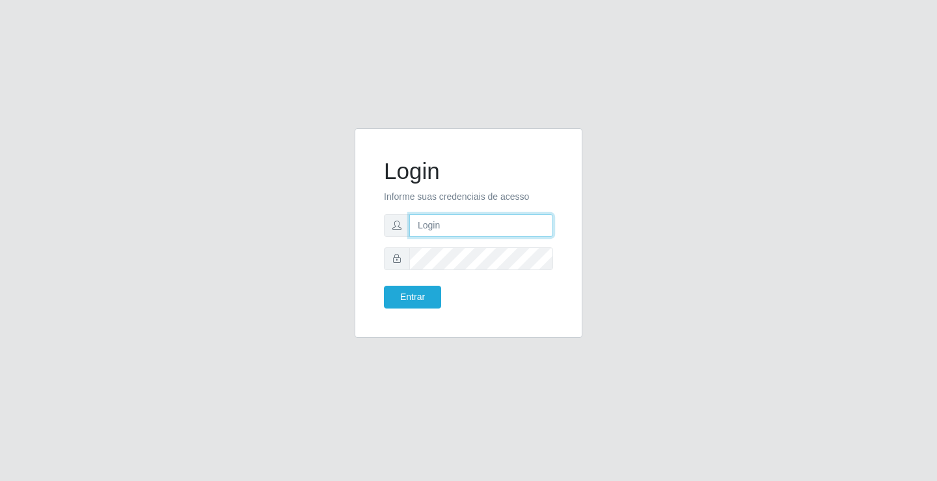
click at [456, 226] on input "text" at bounding box center [481, 225] width 144 height 23
type input "william@ideal"
click at [384, 286] on button "Entrar" at bounding box center [412, 297] width 57 height 23
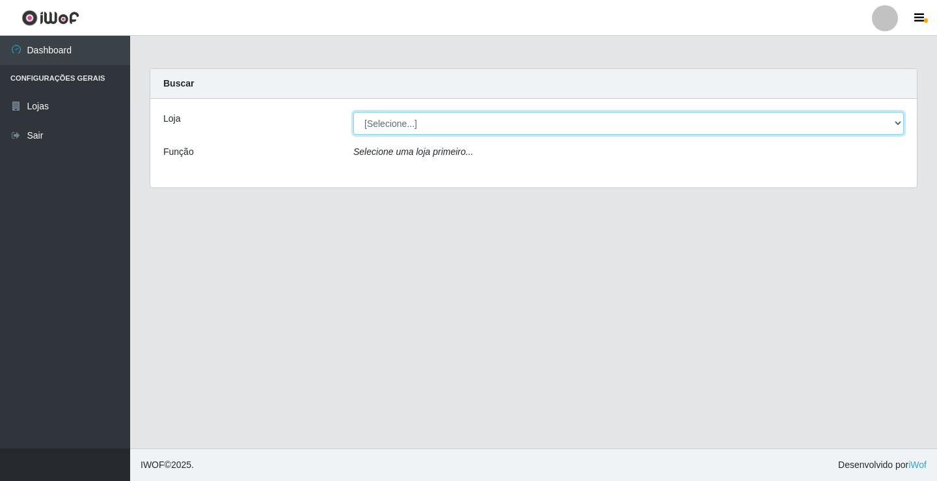
click at [516, 115] on select "[Selecione...] Ideal - Conceição" at bounding box center [628, 123] width 551 height 23
select select "231"
click at [353, 112] on select "[Selecione...] Ideal - Conceição" at bounding box center [628, 123] width 551 height 23
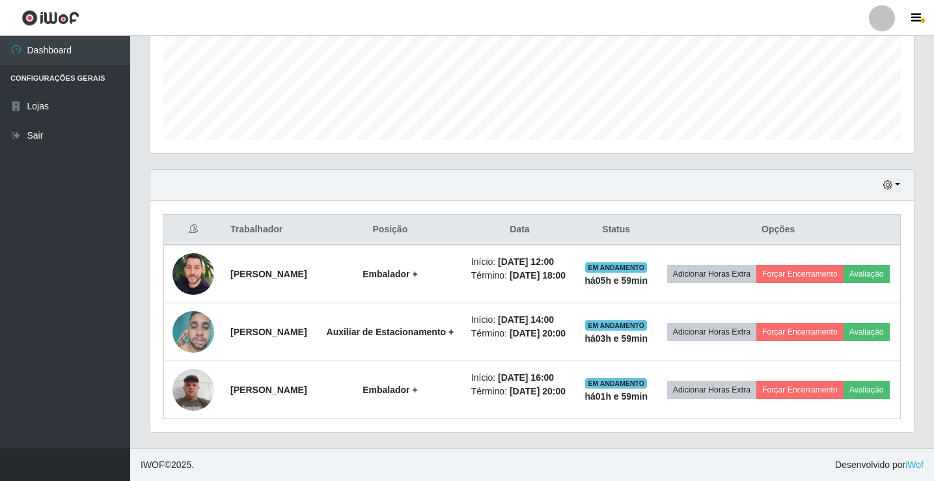
scroll to position [396, 0]
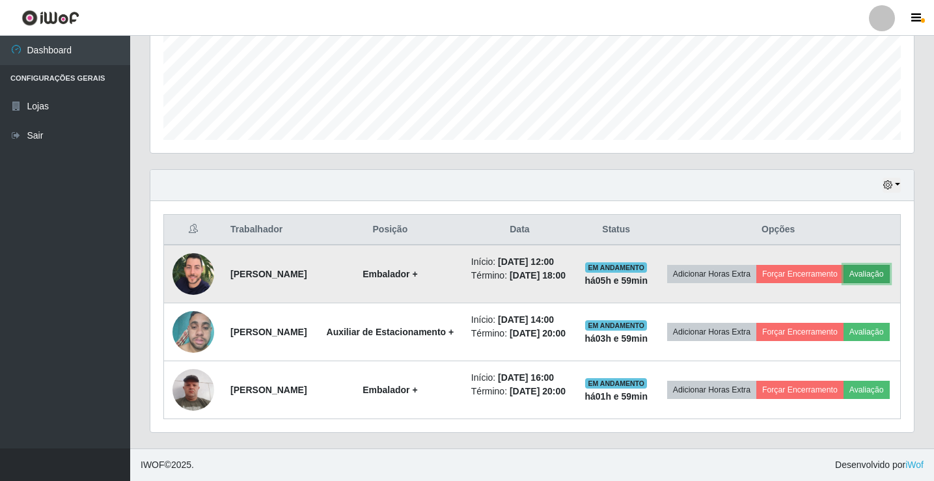
click at [844, 265] on button "Avaliação" at bounding box center [867, 274] width 46 height 18
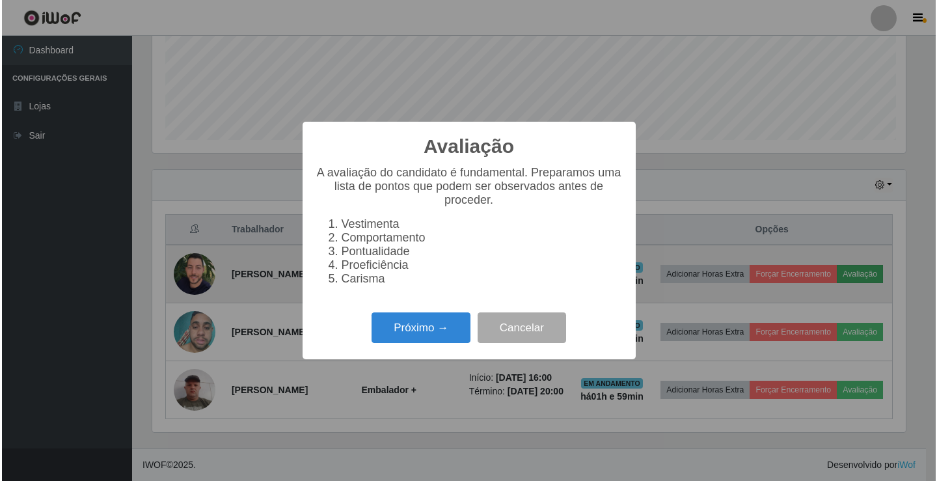
scroll to position [270, 757]
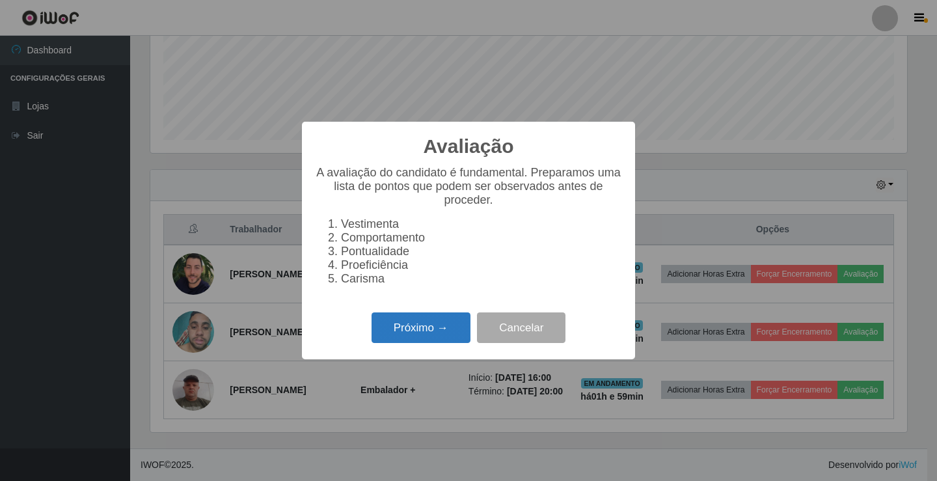
click at [457, 340] on button "Próximo →" at bounding box center [421, 327] width 99 height 31
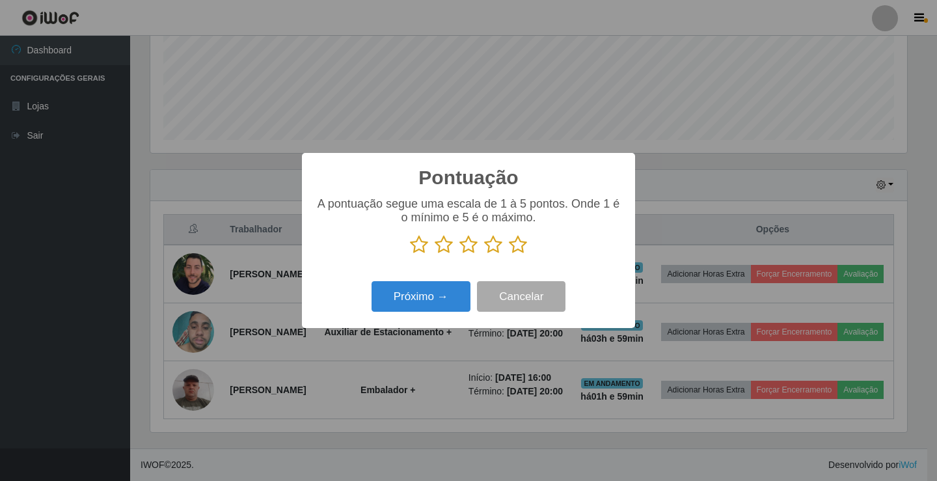
click at [522, 251] on icon at bounding box center [518, 245] width 18 height 20
click at [509, 255] on input "radio" at bounding box center [509, 255] width 0 height 0
click at [393, 290] on button "Próximo →" at bounding box center [421, 296] width 99 height 31
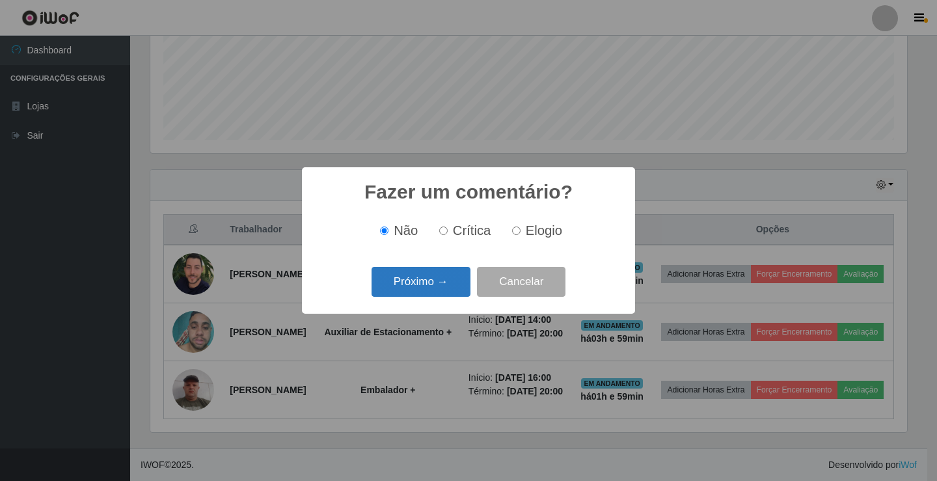
click at [428, 269] on button "Próximo →" at bounding box center [421, 282] width 99 height 31
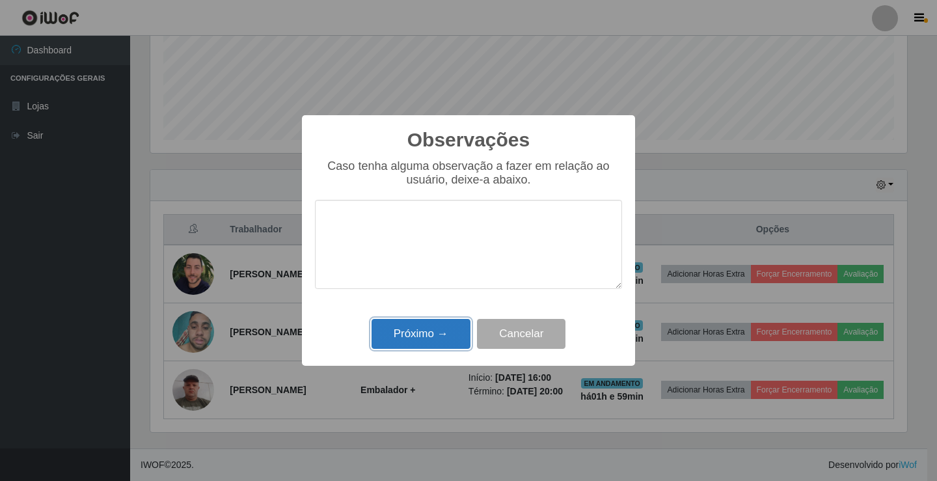
click at [441, 340] on button "Próximo →" at bounding box center [421, 334] width 99 height 31
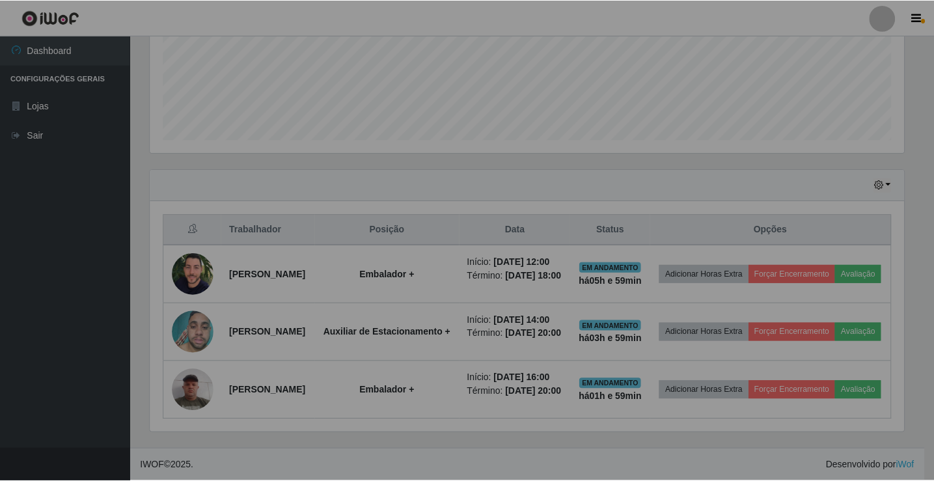
scroll to position [270, 764]
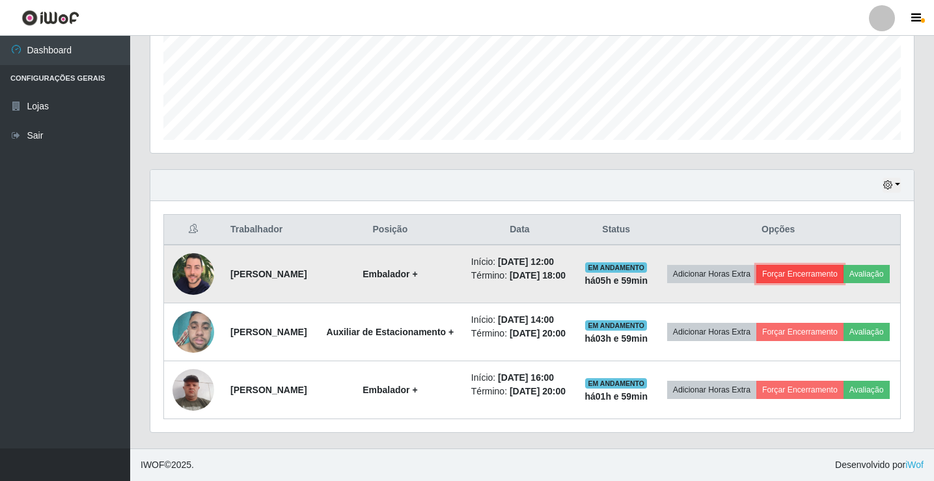
click at [844, 265] on button "Forçar Encerramento" at bounding box center [799, 274] width 87 height 18
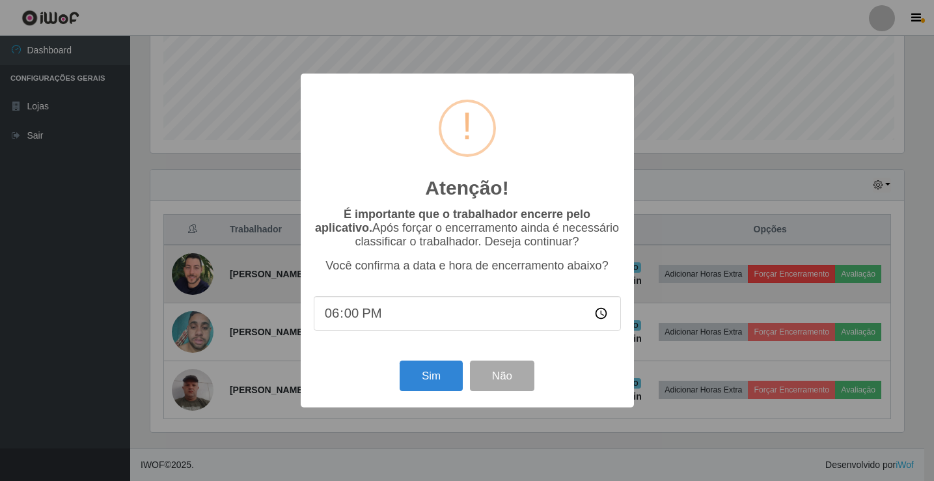
scroll to position [270, 757]
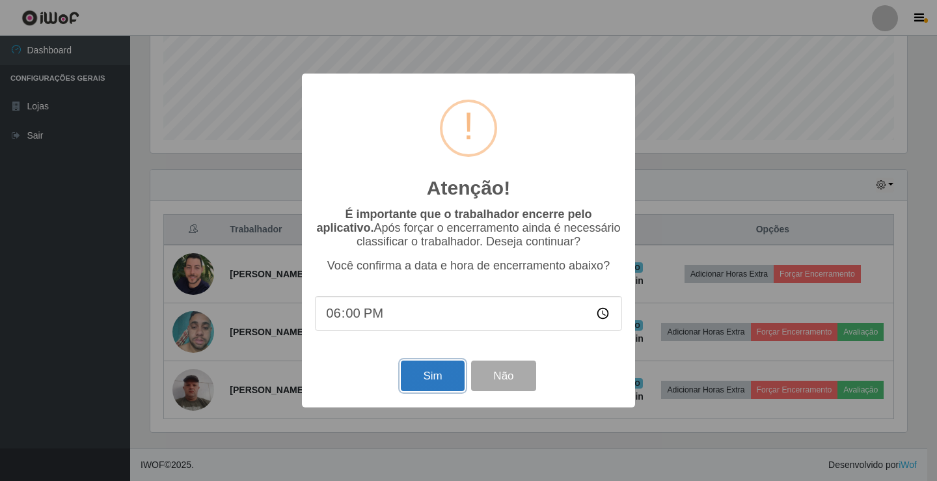
click at [436, 370] on button "Sim" at bounding box center [432, 376] width 63 height 31
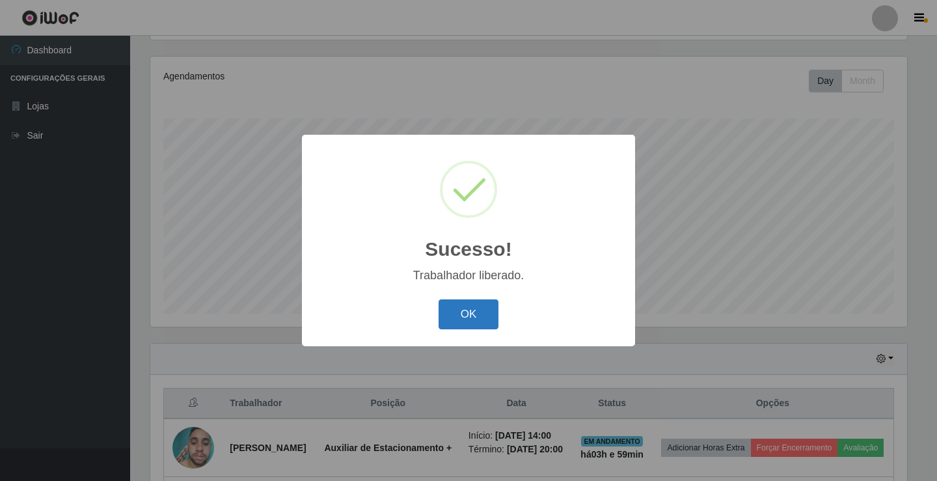
click at [477, 313] on button "OK" at bounding box center [469, 314] width 61 height 31
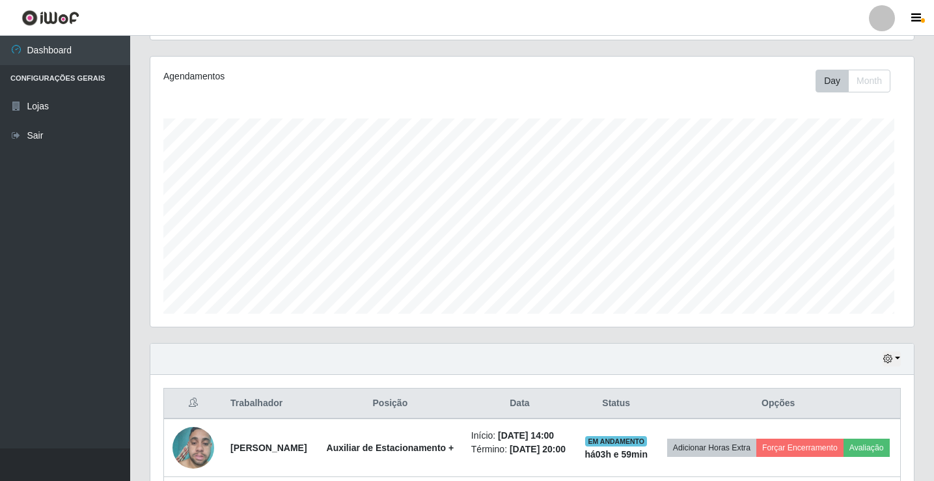
scroll to position [270, 764]
click at [16, 126] on link "Sair" at bounding box center [65, 135] width 130 height 29
